Goal: Use online tool/utility: Utilize a website feature to perform a specific function

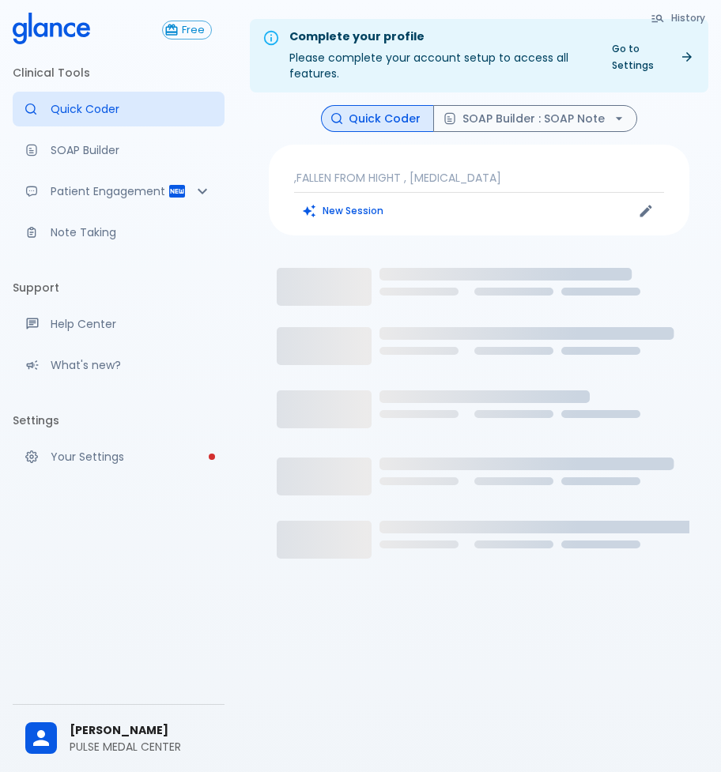
click at [398, 171] on p ",FALLEN FROM HIGHT , [MEDICAL_DATA]" at bounding box center [479, 178] width 370 height 16
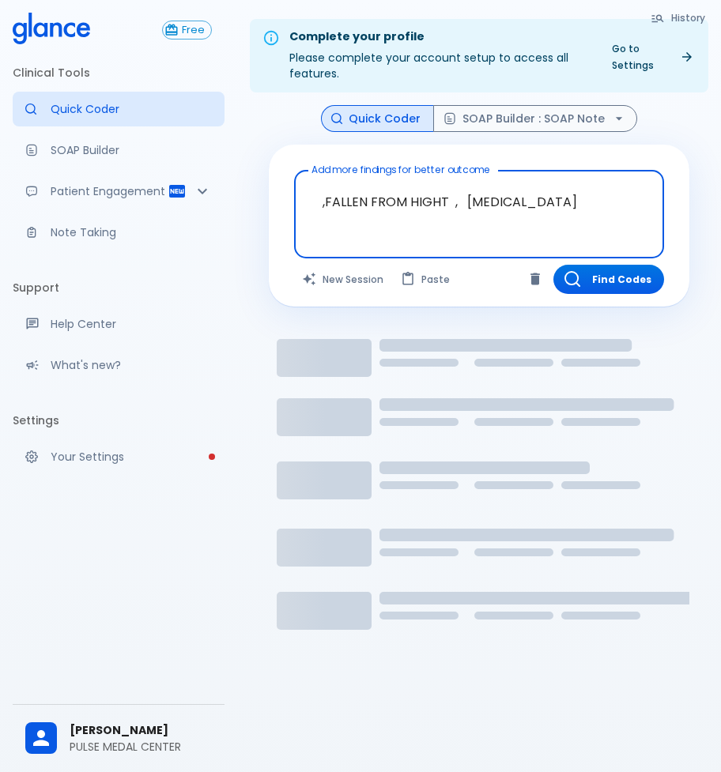
drag, startPoint x: 448, startPoint y: 207, endPoint x: 228, endPoint y: 202, distance: 219.8
click at [228, 202] on div "Free Clinical Tools Quick Coder SOAP Builder Patient Engagement Note Taking Sup…" at bounding box center [360, 405] width 721 height 810
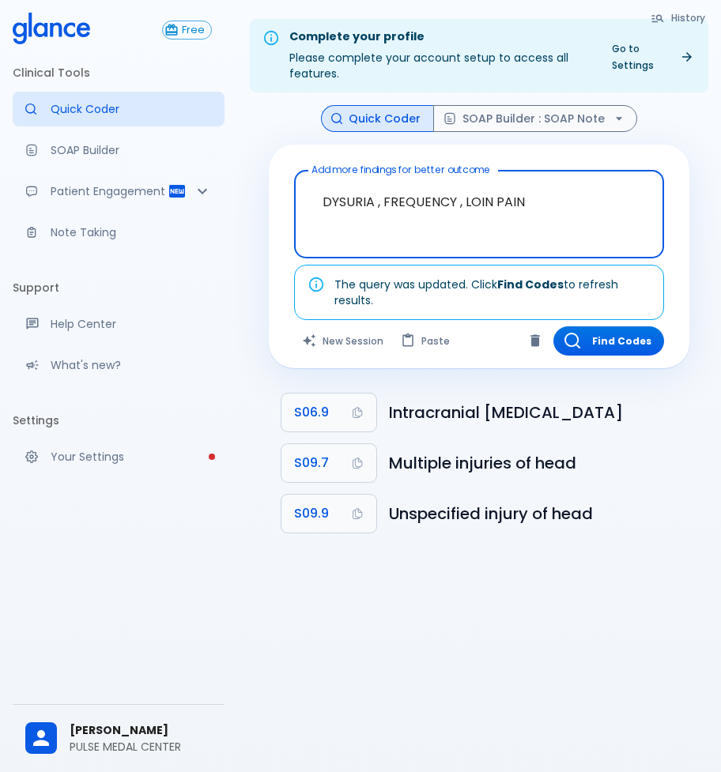
type textarea "DYSURIA , FREQUENCY , LOIN PAIN"
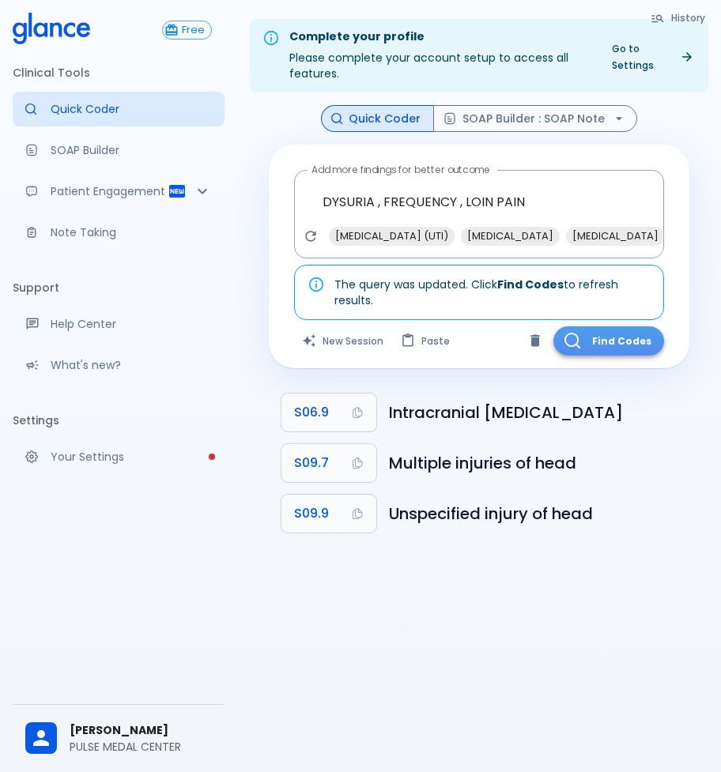
click at [628, 334] on button "Find Codes" at bounding box center [608, 340] width 111 height 29
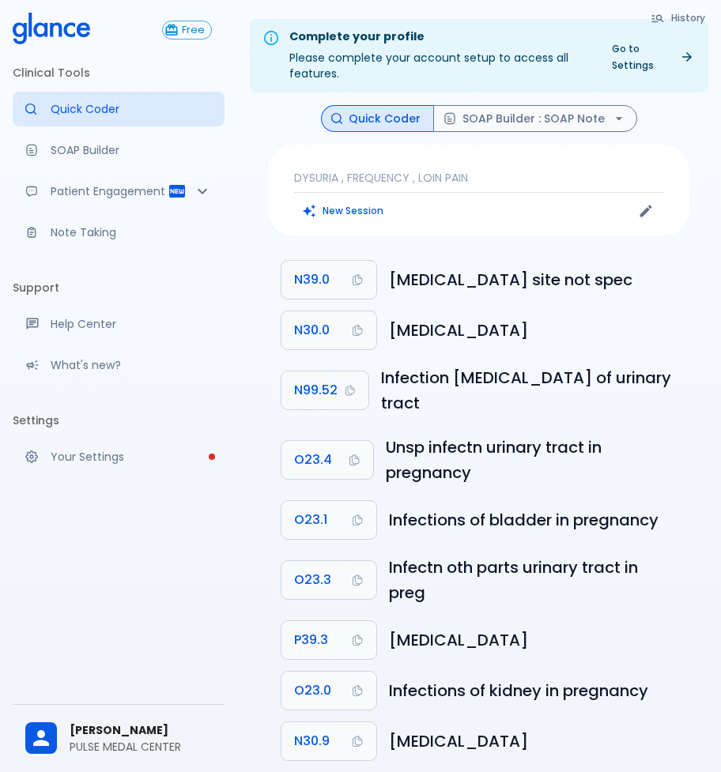
click at [501, 160] on div "DYSURIA , FREQUENCY , LOIN PAIN New Session" at bounding box center [479, 190] width 420 height 91
click at [504, 175] on p "DYSURIA , FREQUENCY , LOIN PAIN" at bounding box center [479, 178] width 370 height 16
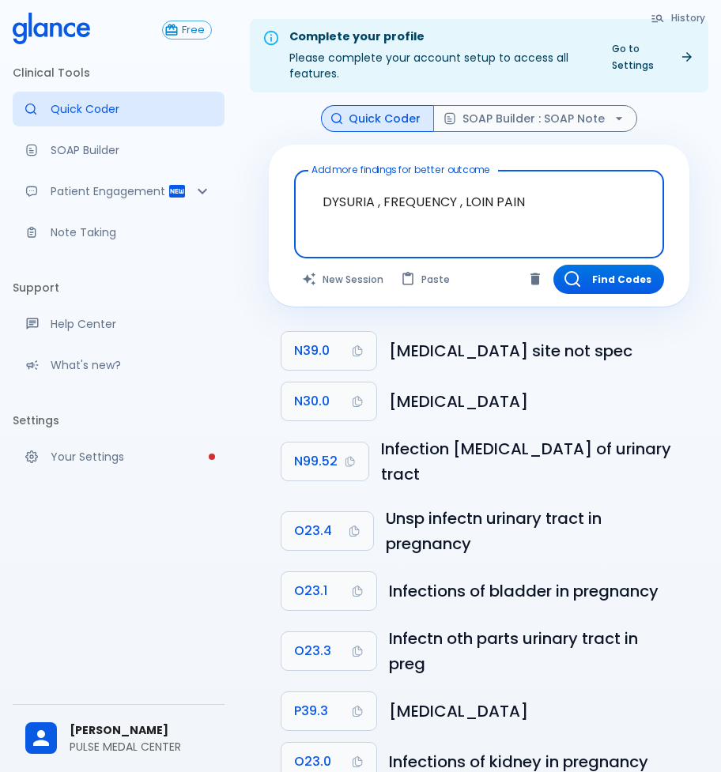
click at [569, 202] on textarea "DYSURIA , FREQUENCY , LOIN PAIN" at bounding box center [479, 202] width 348 height 50
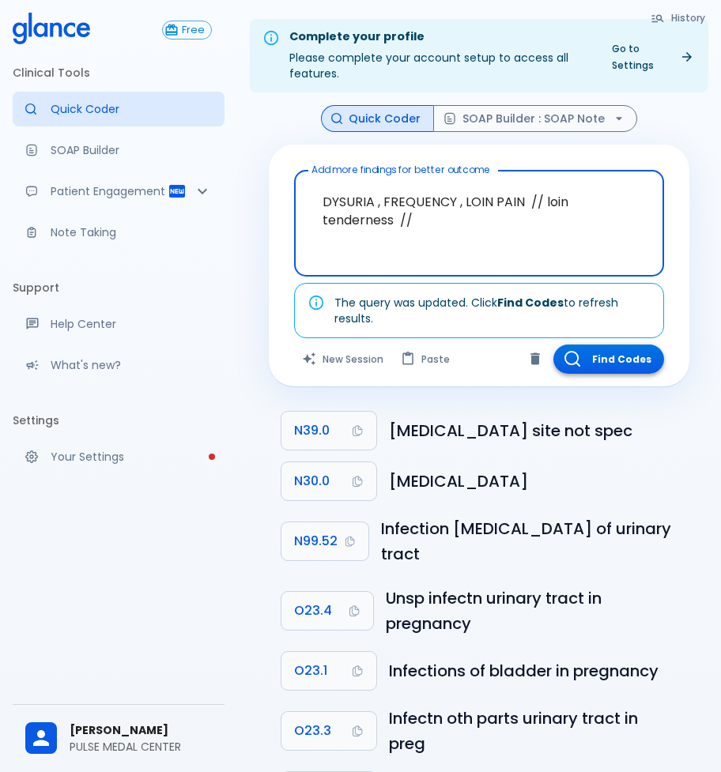
type textarea "DYSURIA , FREQUENCY , LOIN PAIN // loin tenderness //"
click at [617, 364] on button "Find Codes" at bounding box center [608, 359] width 111 height 29
